Goal: Find specific page/section: Find specific page/section

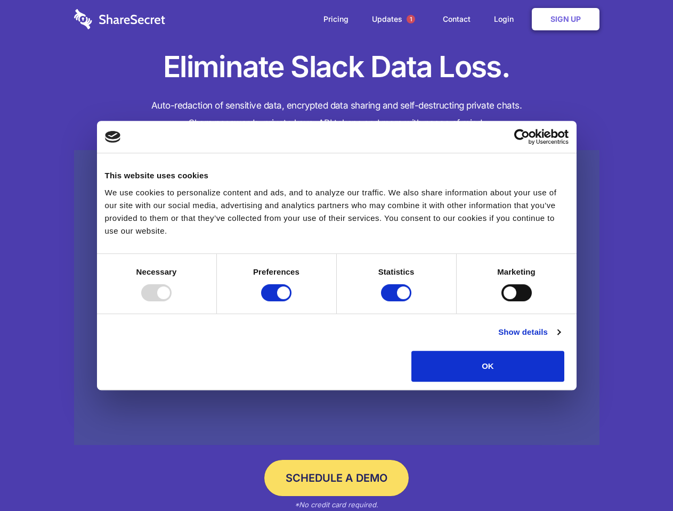
click at [172, 301] on div at bounding box center [156, 292] width 30 height 17
click at [291, 301] on input "Preferences" at bounding box center [276, 292] width 30 height 17
checkbox input "false"
click at [397, 301] on input "Statistics" at bounding box center [396, 292] width 30 height 17
checkbox input "false"
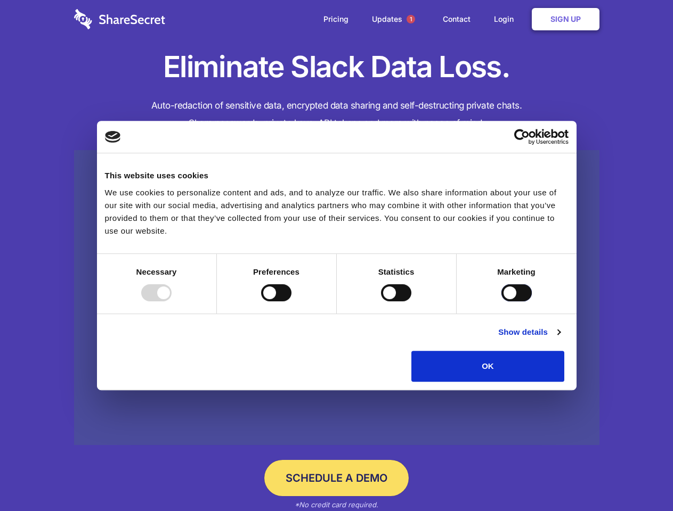
click at [501, 301] on input "Marketing" at bounding box center [516, 292] width 30 height 17
checkbox input "true"
click at [560, 339] on link "Show details" at bounding box center [529, 332] width 62 height 13
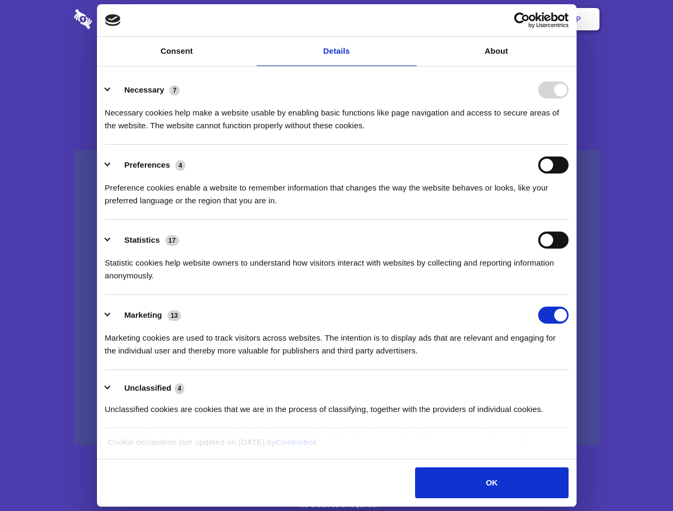
click at [568, 145] on li "Necessary 7 Necessary cookies help make a website usable by enabling basic func…" at bounding box center [336, 107] width 463 height 75
click at [410, 19] on span "1" at bounding box center [410, 19] width 9 height 9
